Goal: Information Seeking & Learning: Find specific page/section

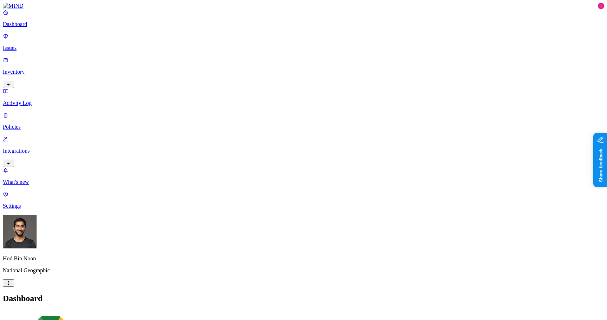
click at [33, 57] on link "Inventory" at bounding box center [303, 72] width 601 height 30
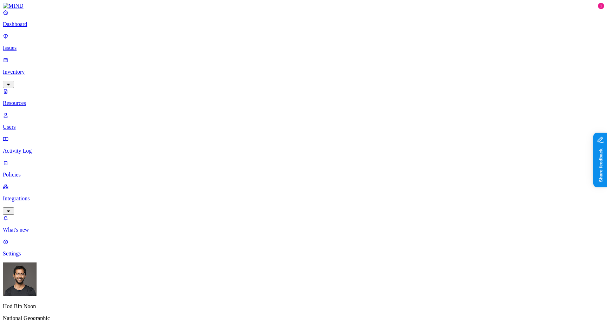
type input "tiff"
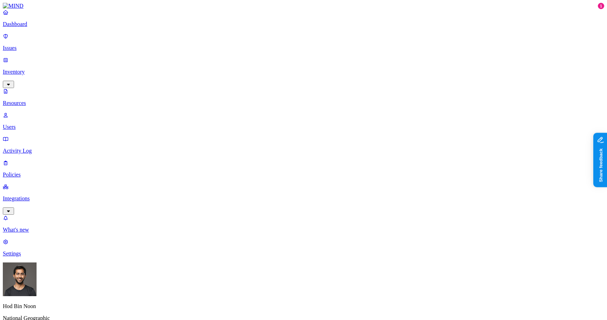
type input "tiff"
click at [192, 56] on div "TIFF Image" at bounding box center [214, 52] width 68 height 6
